Goal: Information Seeking & Learning: Learn about a topic

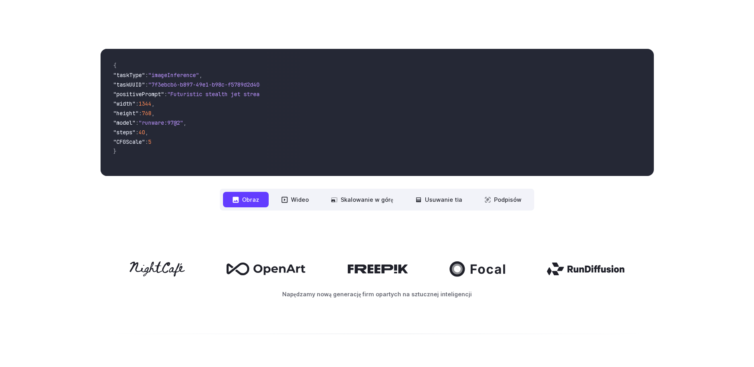
scroll to position [278, 0]
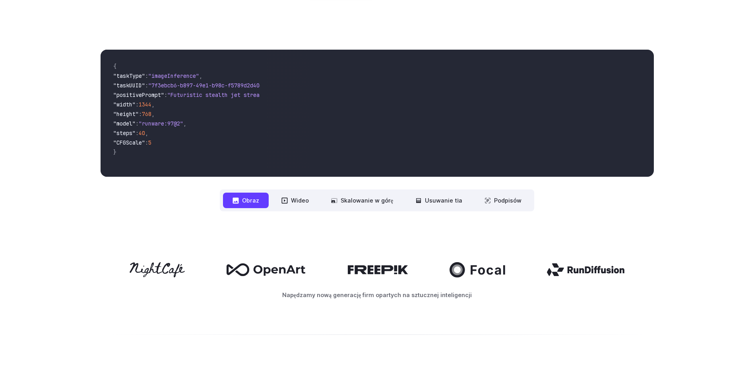
click at [604, 62] on video at bounding box center [459, 113] width 387 height 127
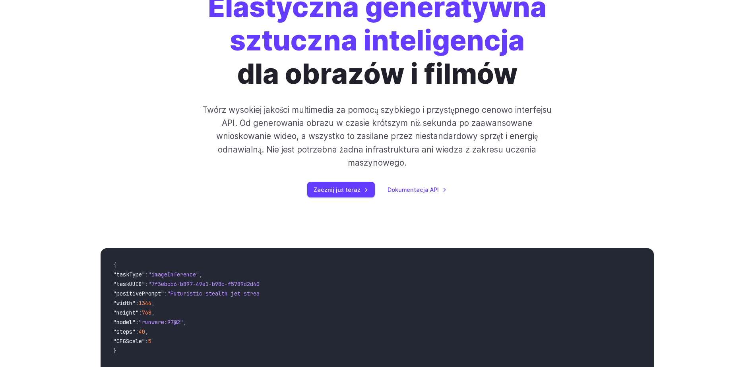
scroll to position [0, 0]
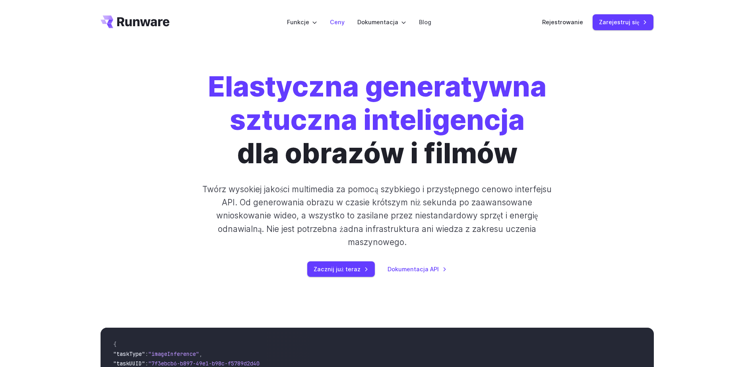
click at [338, 21] on link "Ceny" at bounding box center [337, 21] width 15 height 9
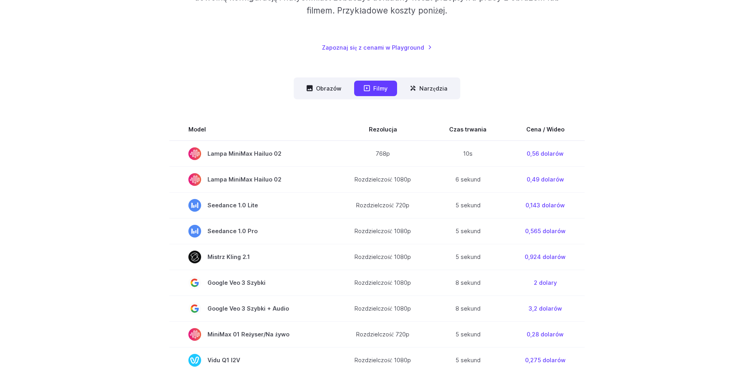
scroll to position [199, 0]
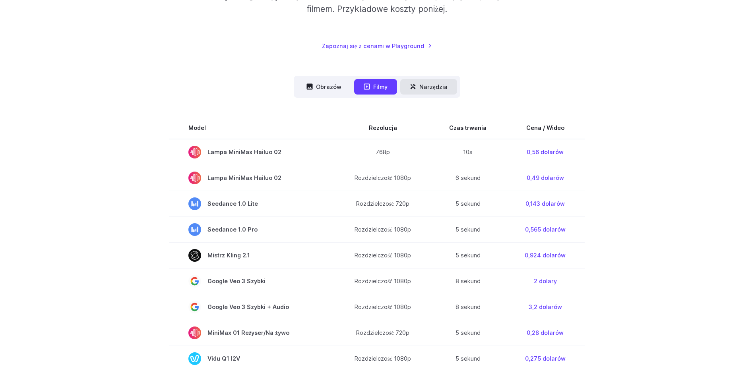
click at [444, 86] on font "Narzędzia" at bounding box center [433, 86] width 28 height 9
click at [436, 87] on font "Narzędzia" at bounding box center [433, 86] width 28 height 9
click at [330, 86] on font "Obrazów" at bounding box center [328, 86] width 25 height 9
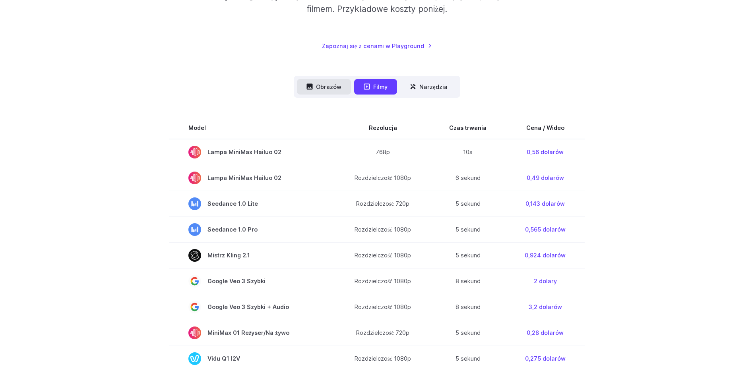
click at [330, 85] on font "Obrazów" at bounding box center [328, 86] width 25 height 9
click at [328, 87] on font "Obrazów" at bounding box center [328, 86] width 25 height 9
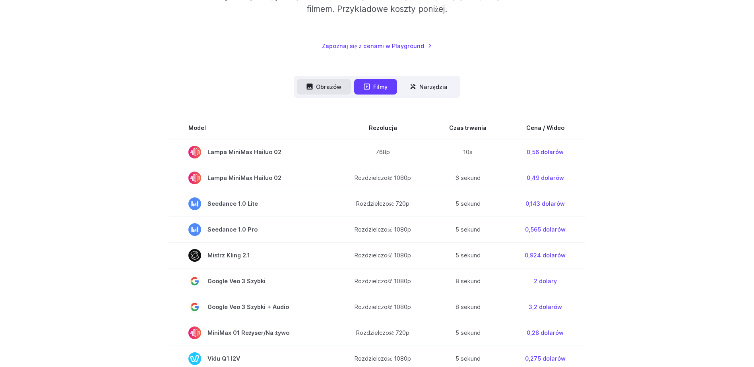
click at [326, 84] on font "Obrazów" at bounding box center [328, 86] width 25 height 9
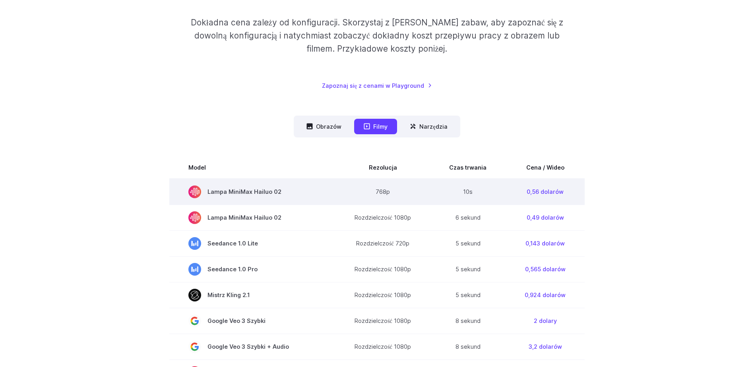
scroll to position [0, 0]
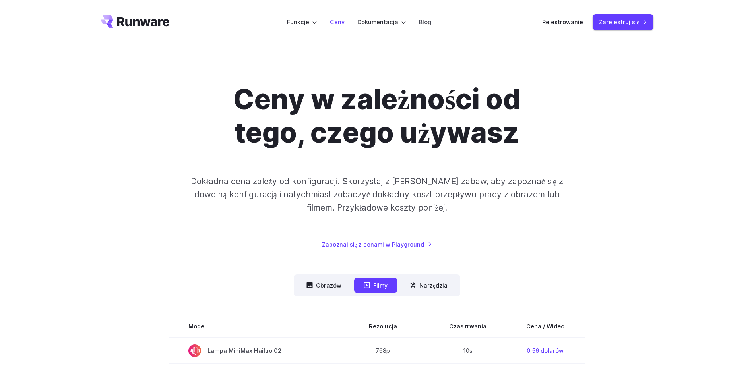
click at [342, 24] on link "Ceny" at bounding box center [337, 21] width 15 height 9
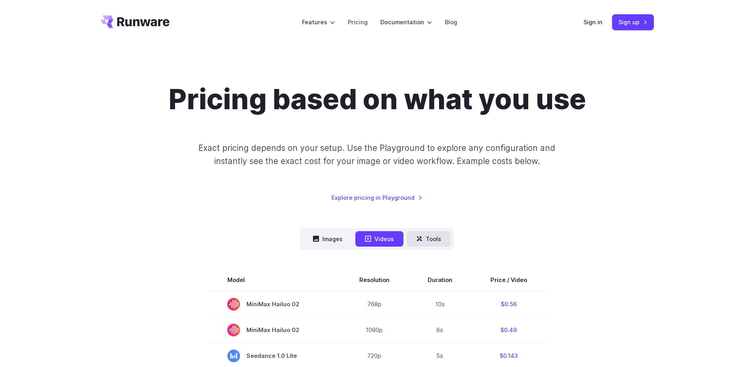
click at [428, 237] on button "Tools" at bounding box center [428, 238] width 44 height 15
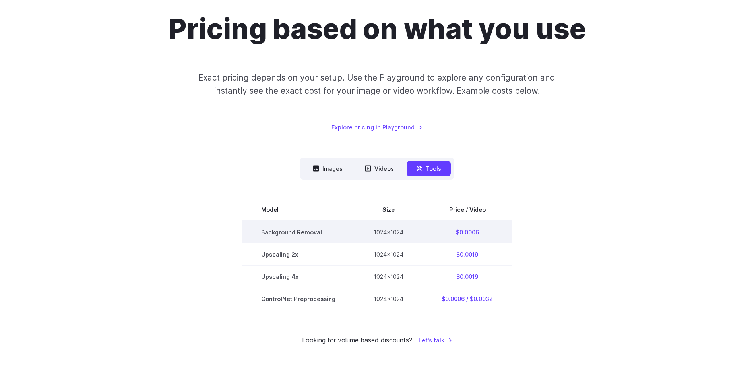
scroll to position [79, 0]
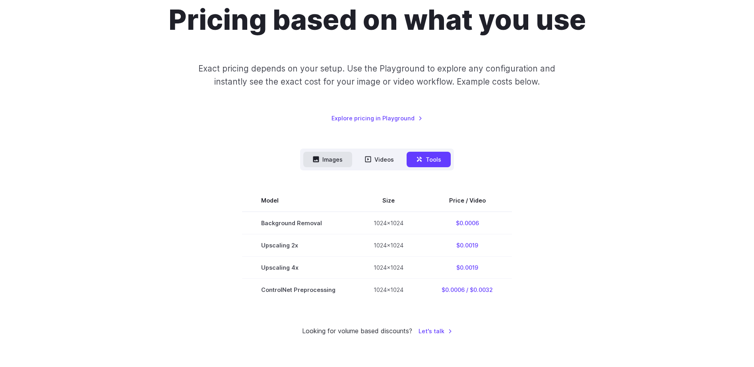
click at [329, 154] on button "Images" at bounding box center [327, 159] width 49 height 15
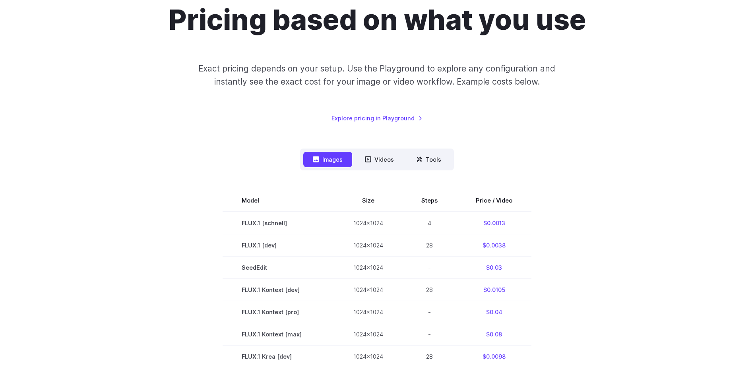
click at [329, 154] on button "Images" at bounding box center [327, 159] width 49 height 15
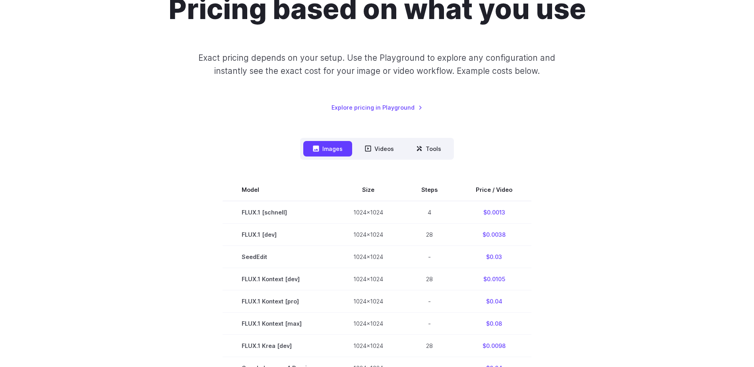
scroll to position [119, 0]
